Goal: Find specific page/section: Find specific page/section

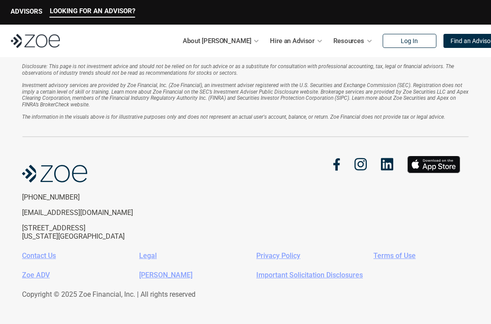
scroll to position [1929, 0]
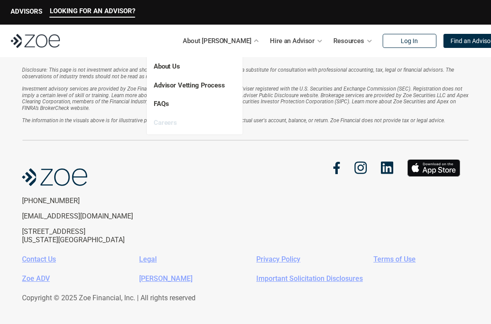
click at [167, 121] on link "Careers" at bounding box center [165, 123] width 23 height 8
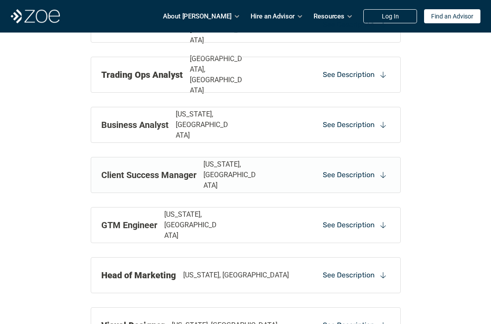
scroll to position [1160, 0]
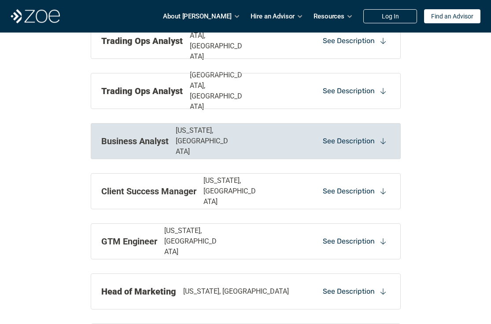
click at [366, 138] on p "See Description" at bounding box center [349, 141] width 52 height 10
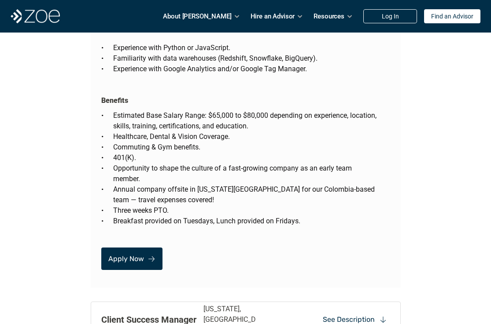
scroll to position [2077, 0]
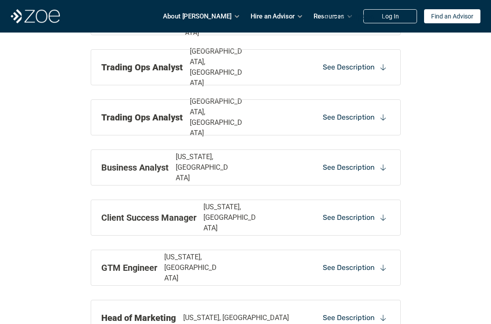
scroll to position [1123, 0]
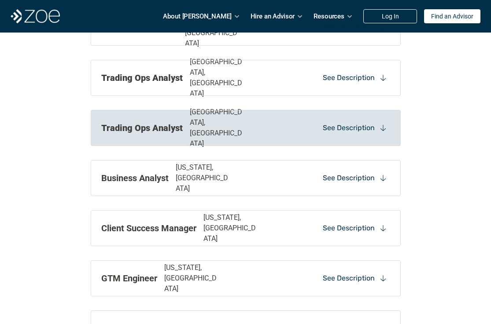
click at [328, 126] on p "See Description" at bounding box center [349, 128] width 52 height 10
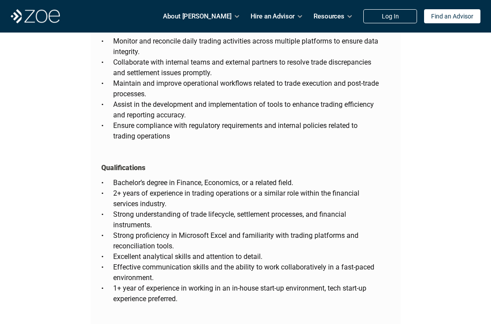
scroll to position [1892, 0]
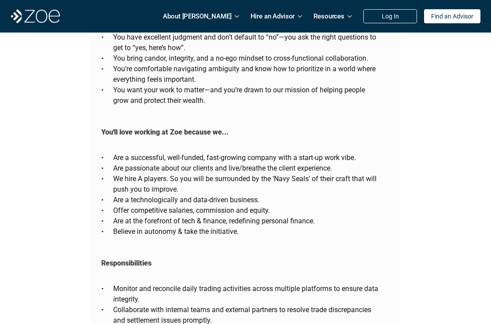
scroll to position [1929, 0]
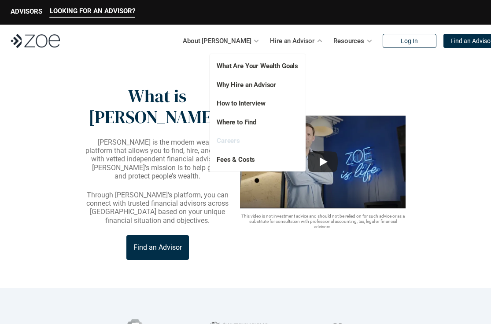
click at [227, 141] on link "Careers" at bounding box center [227, 141] width 23 height 8
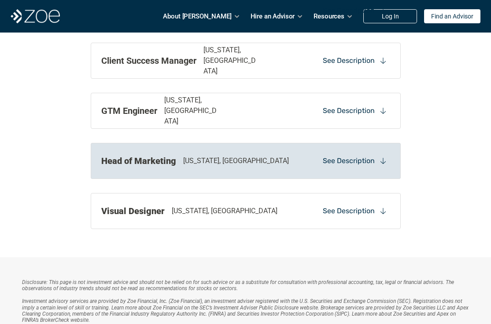
scroll to position [1286, 0]
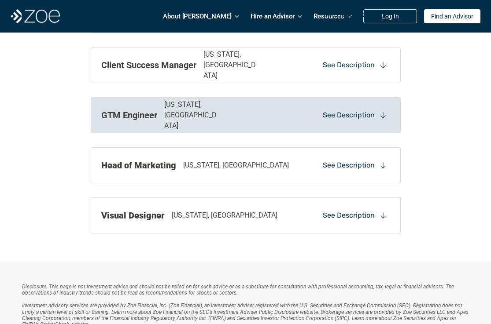
click at [370, 117] on p "See Description" at bounding box center [349, 115] width 52 height 10
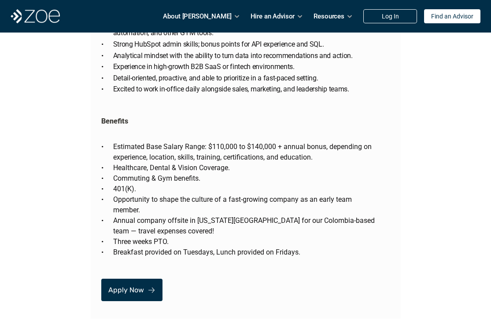
scroll to position [2155, 0]
